Goal: Information Seeking & Learning: Understand process/instructions

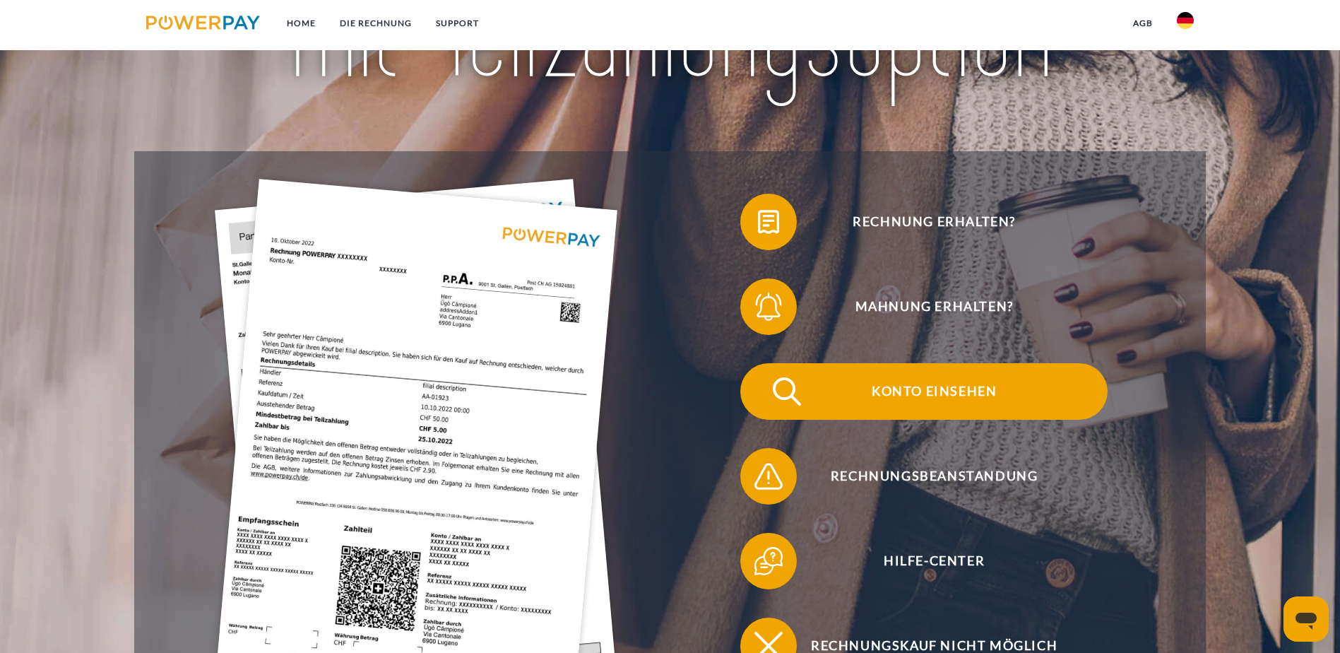
scroll to position [283, 0]
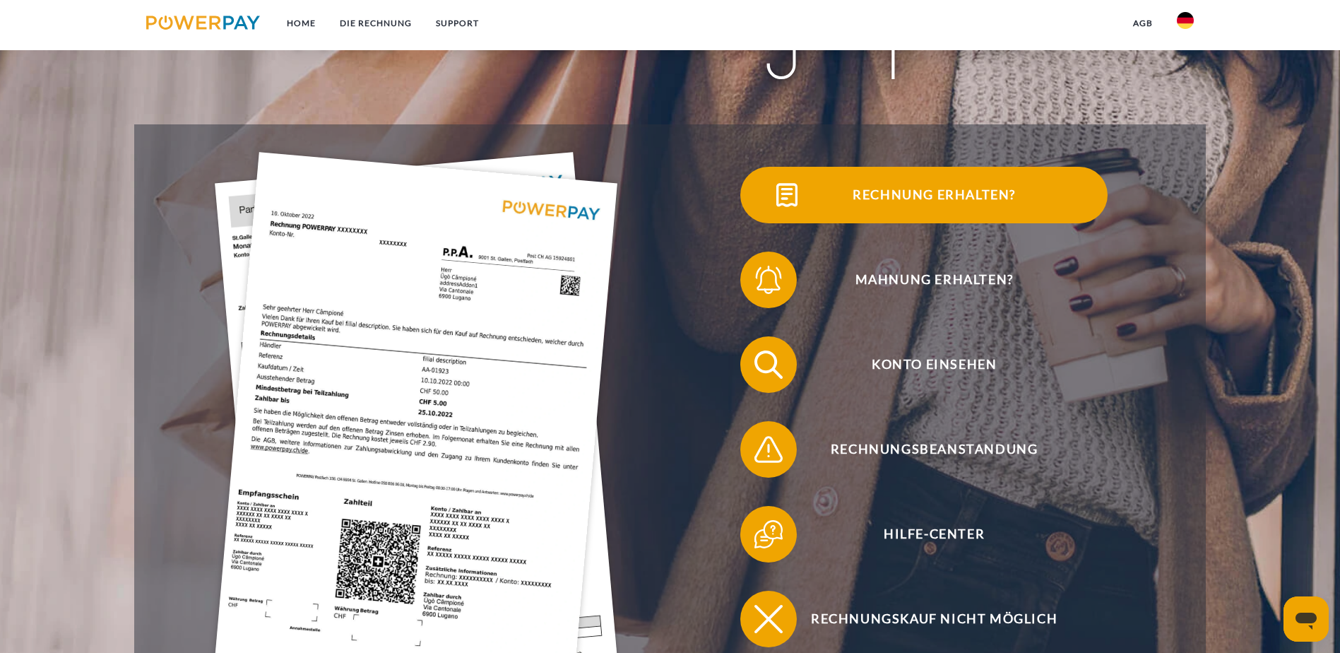
click at [761, 222] on span "Rechnung erhalten?" at bounding box center [934, 195] width 346 height 57
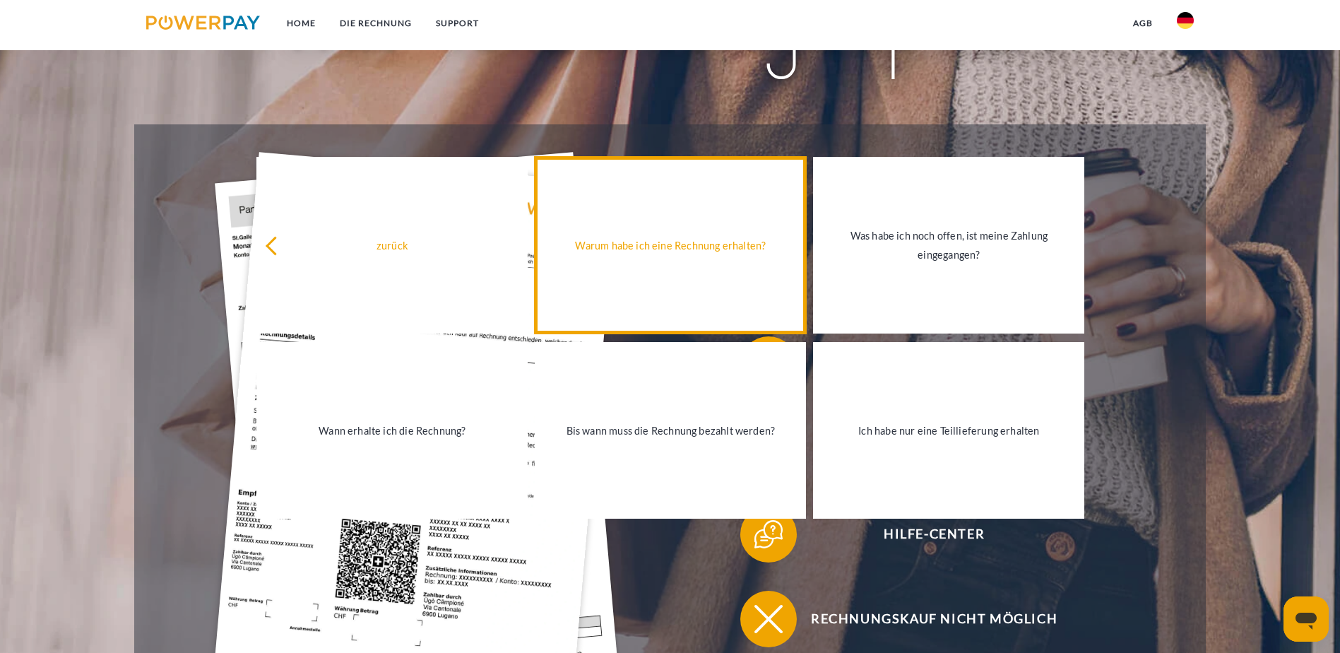
click at [731, 277] on link "Warum habe ich eine Rechnung erhalten?" at bounding box center [670, 245] width 271 height 177
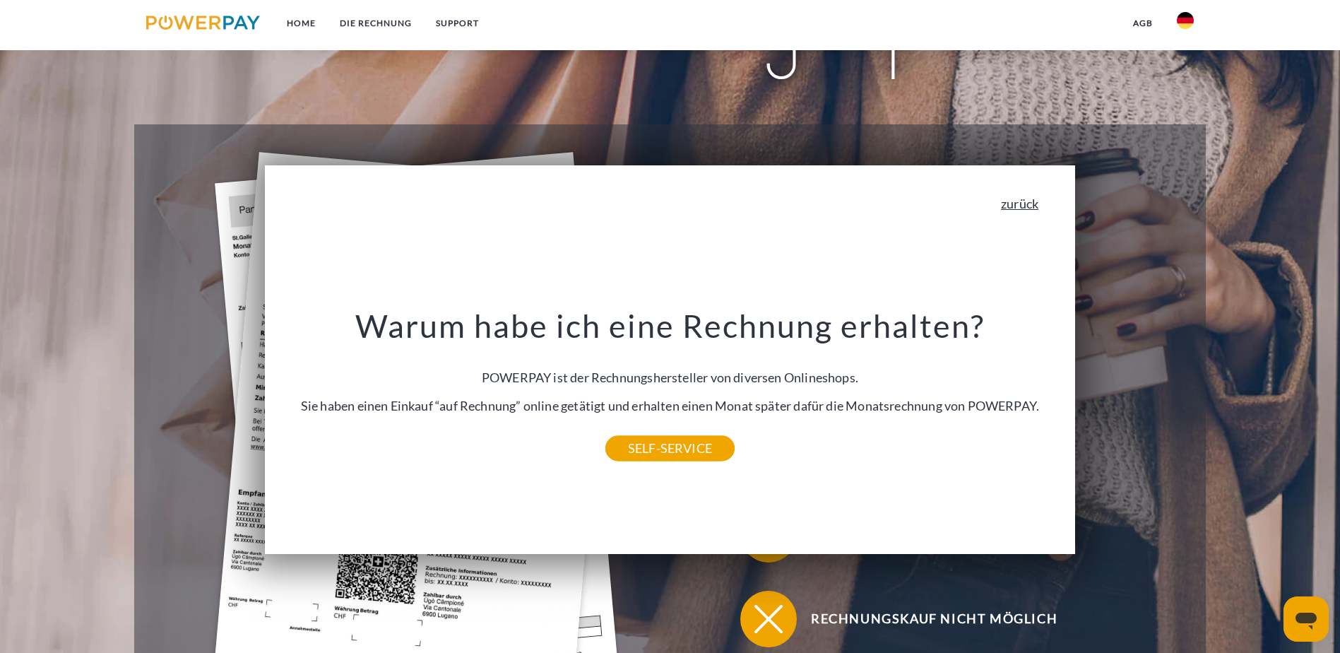
click at [1015, 206] on link "zurück" at bounding box center [1019, 203] width 37 height 13
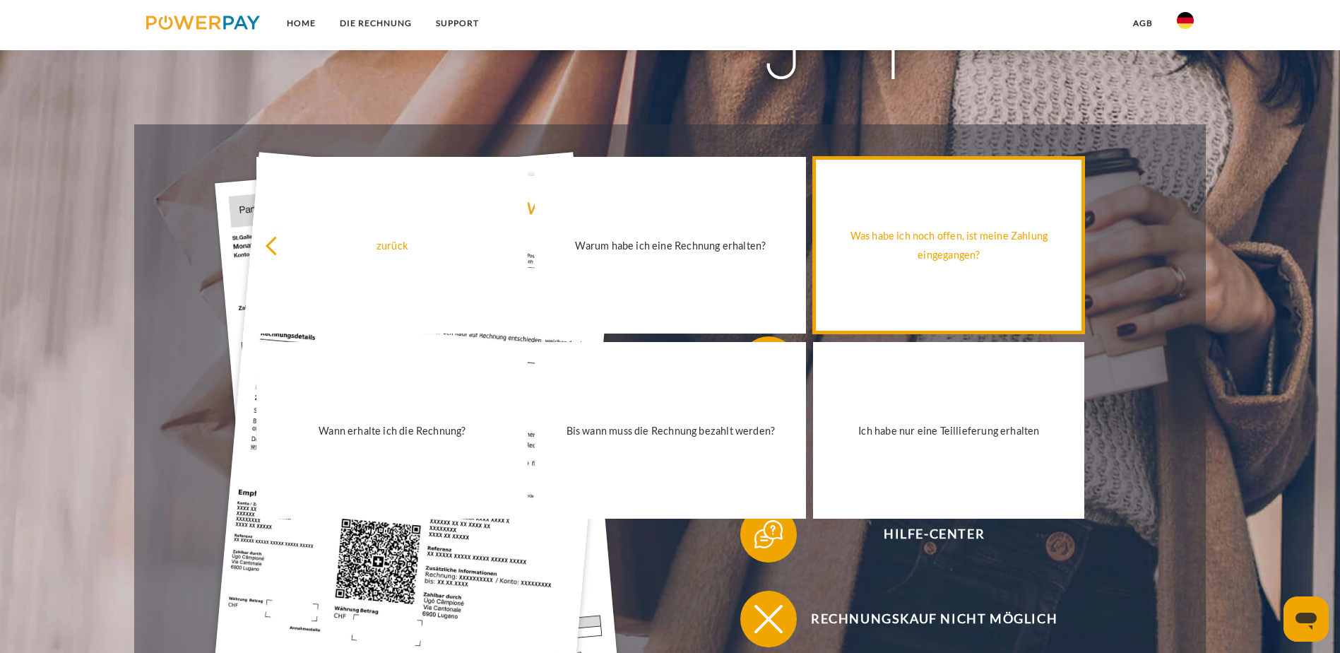
click at [953, 302] on link "Was habe ich noch offen, ist meine Zahlung eingegangen?" at bounding box center [948, 245] width 271 height 177
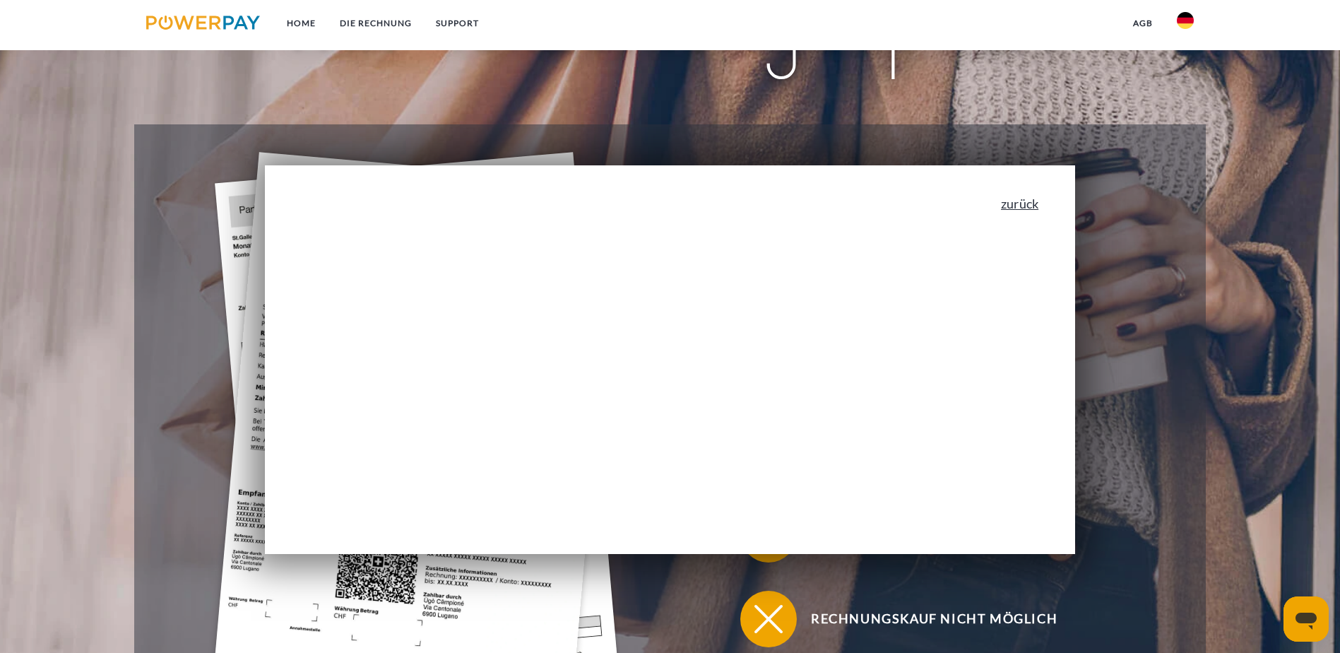
click at [1036, 201] on link "zurück" at bounding box center [1019, 203] width 37 height 13
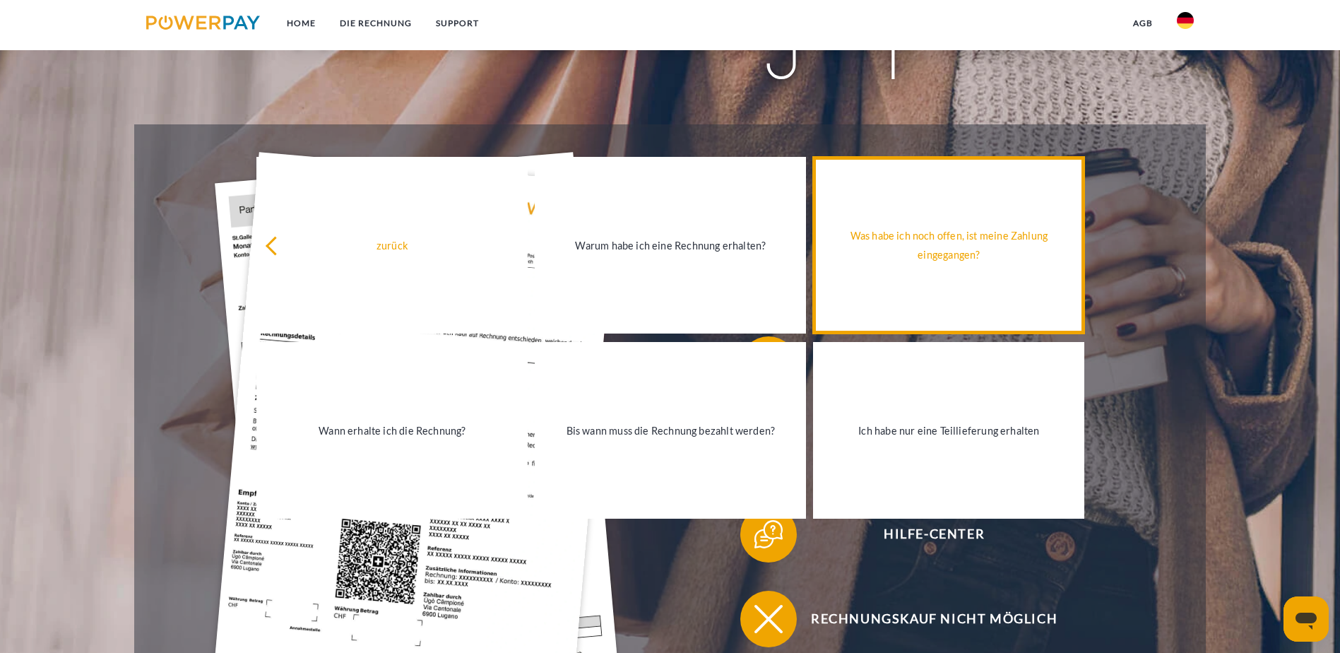
click at [910, 260] on div "Was habe ich noch offen, ist meine Zahlung eingegangen?" at bounding box center [949, 245] width 254 height 38
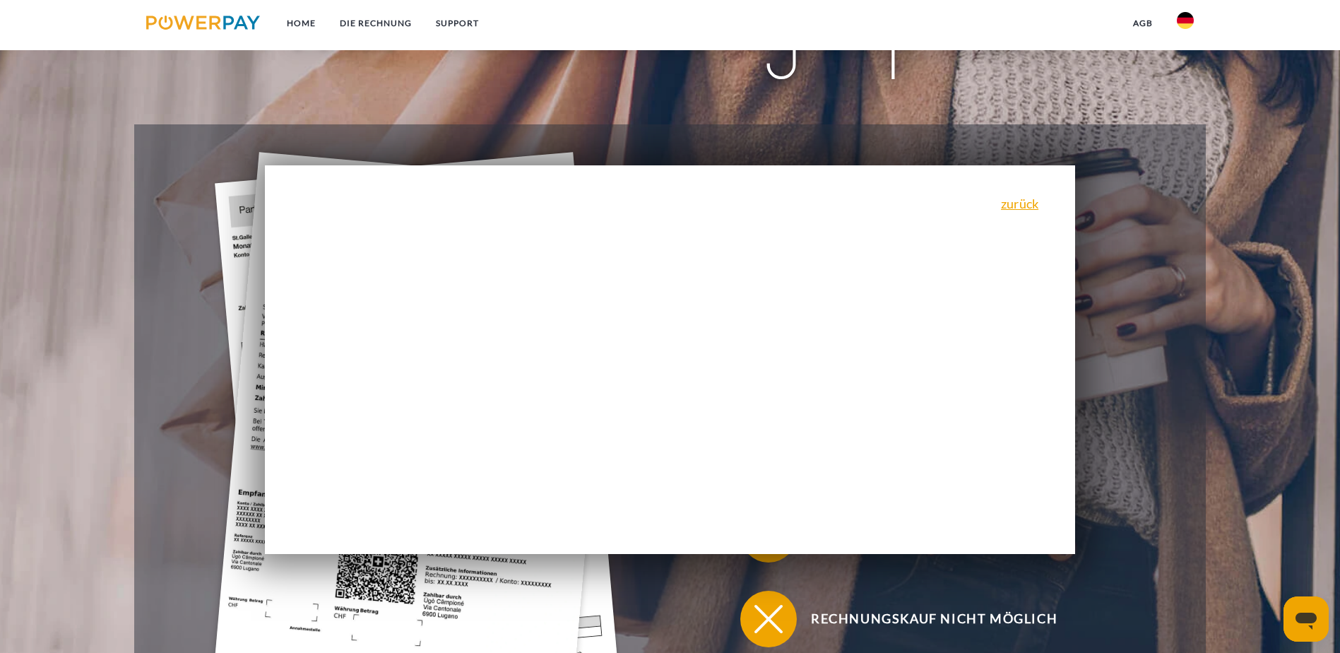
click at [910, 260] on div "zurück Warum habe ich eine Rechnung erhalten? POWERPAY ist der Rechnungsherstel…" at bounding box center [670, 359] width 810 height 389
drag, startPoint x: 910, startPoint y: 260, endPoint x: 1042, endPoint y: 208, distance: 141.8
click at [1038, 208] on link "zurück" at bounding box center [1019, 203] width 37 height 13
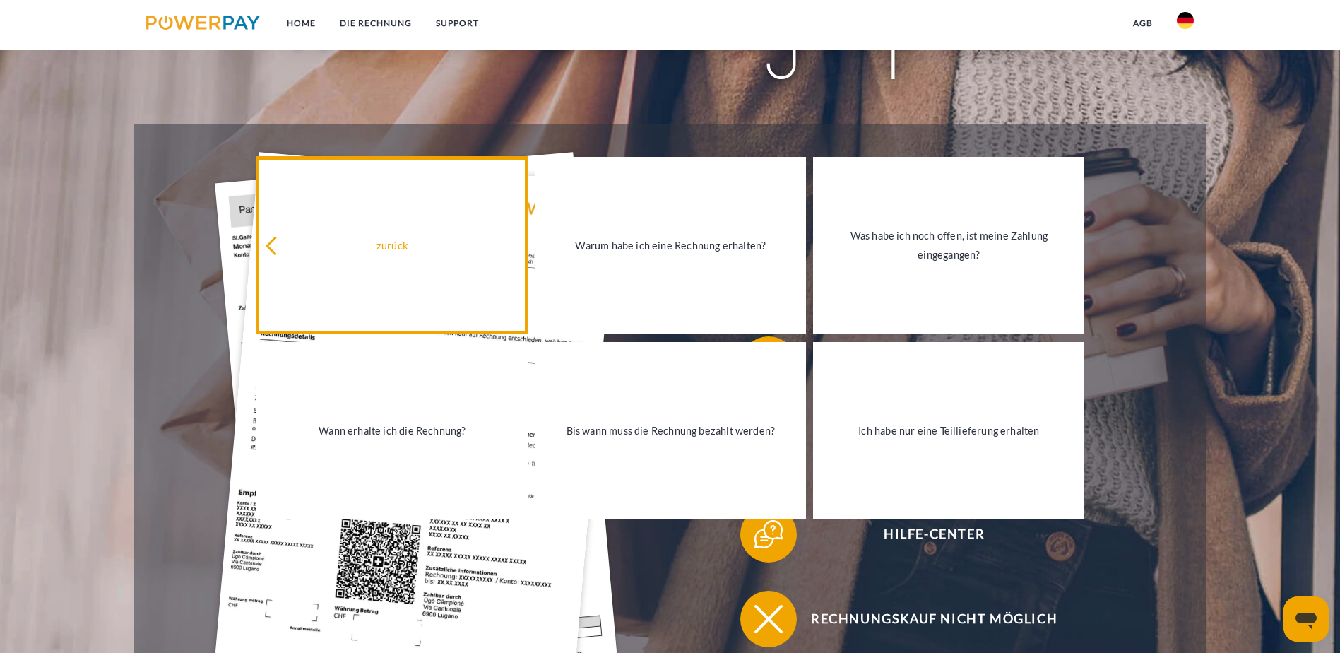
click at [299, 245] on div "zurück" at bounding box center [392, 245] width 254 height 19
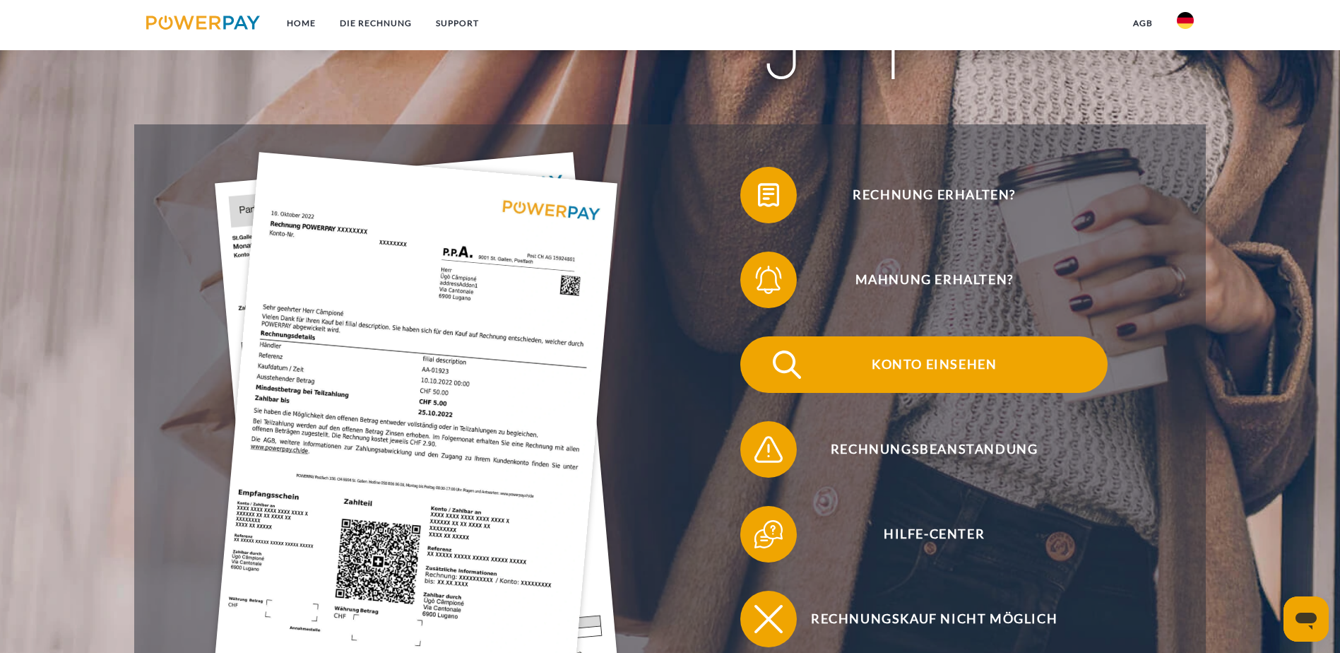
click at [761, 358] on span "Konto einsehen" at bounding box center [934, 364] width 346 height 57
